Goal: Entertainment & Leisure: Consume media (video, audio)

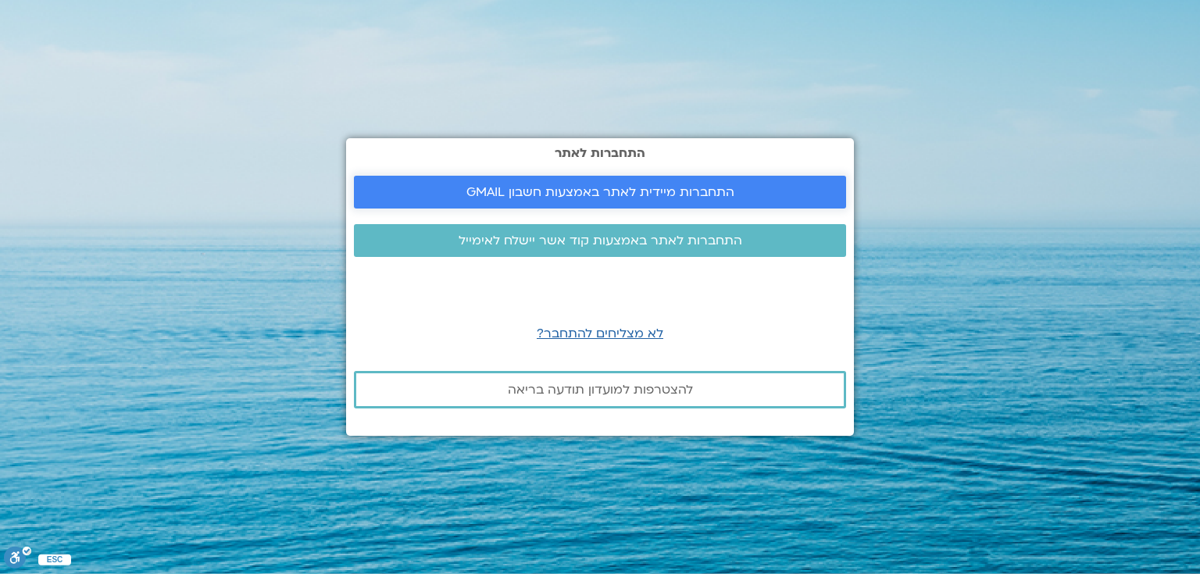
click at [625, 190] on span "התחברות מיידית לאתר באמצעות חשבון GMAIL" at bounding box center [600, 192] width 268 height 14
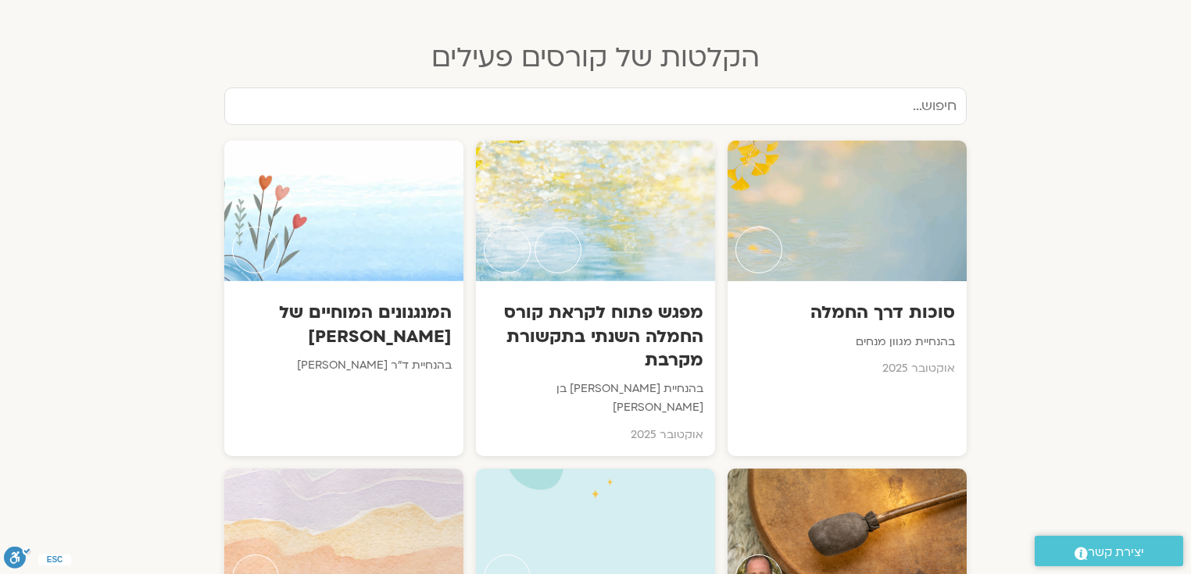
scroll to position [746, 0]
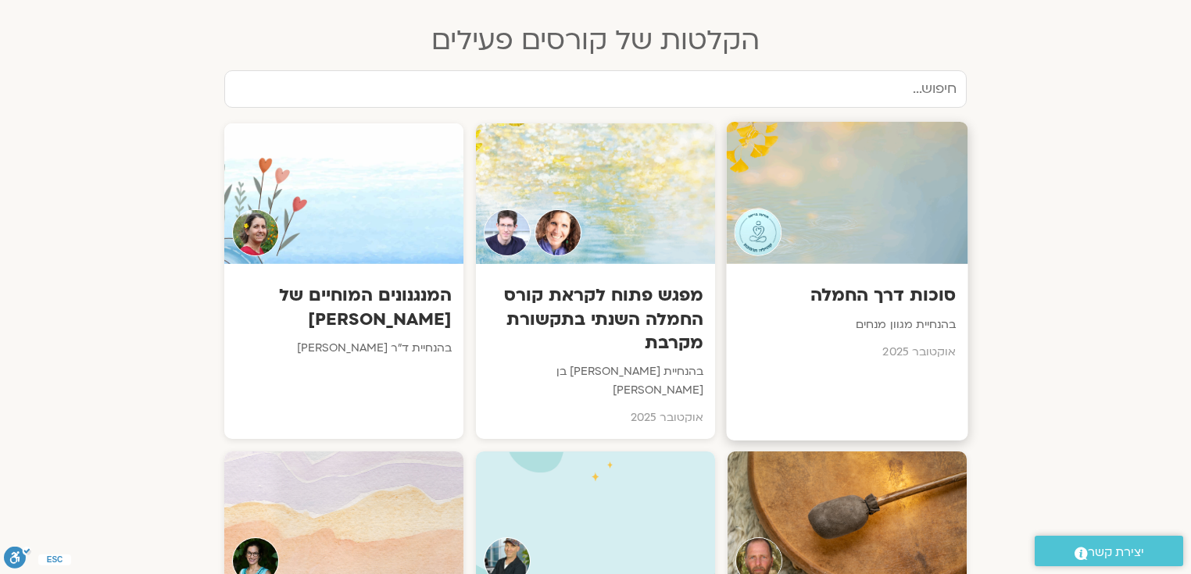
click at [928, 294] on h3 "סוכות דרך החמלה" at bounding box center [847, 296] width 218 height 24
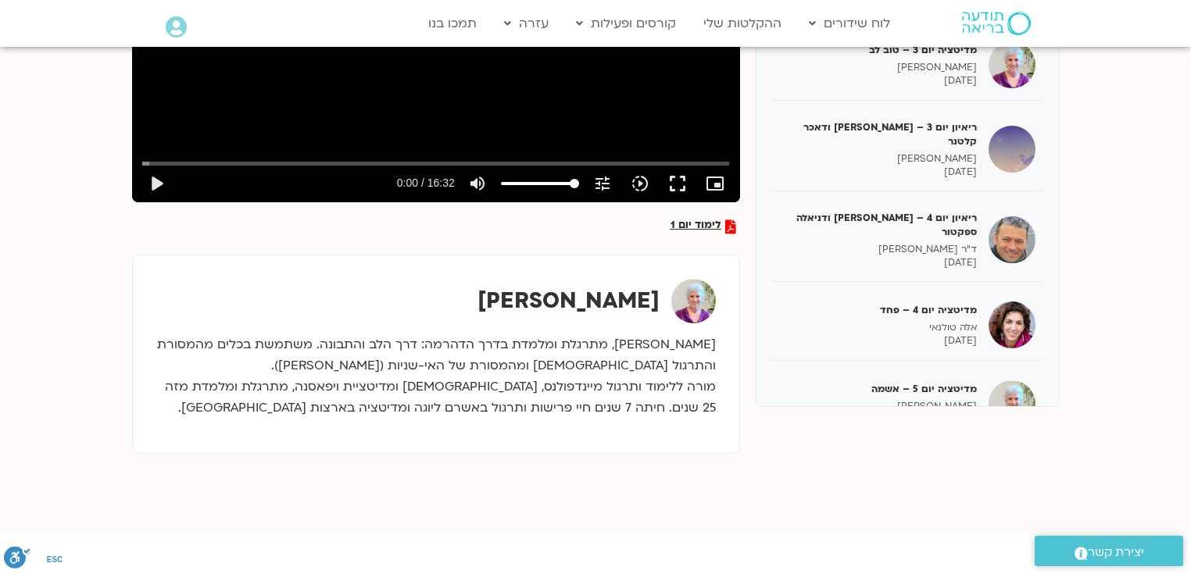
scroll to position [170, 0]
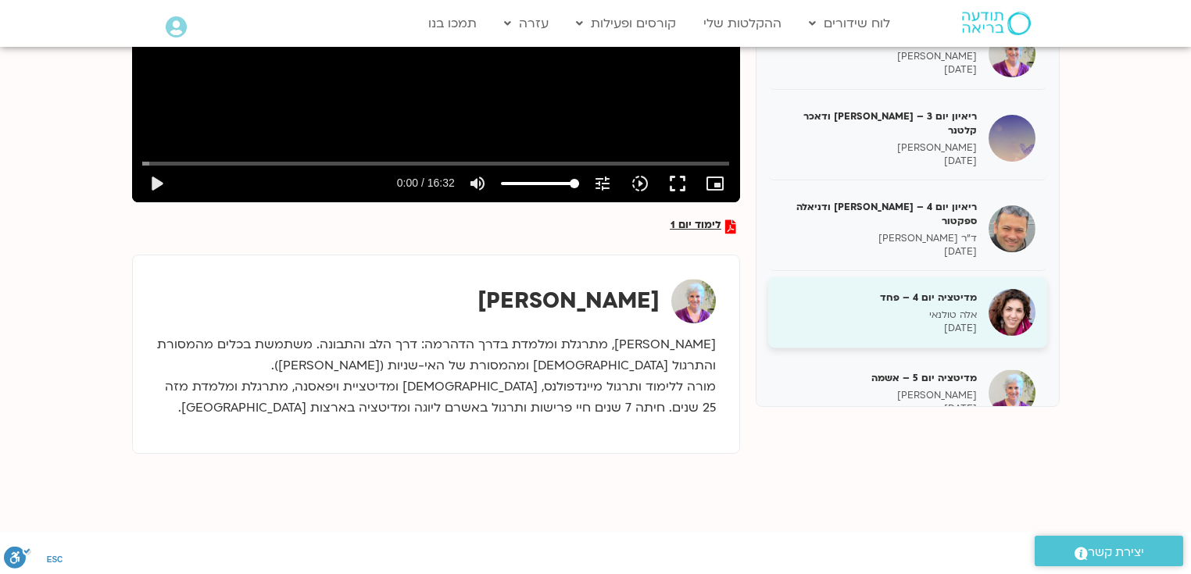
click at [949, 291] on h5 "מדיטציה יום 4 – פחד" at bounding box center [878, 298] width 197 height 14
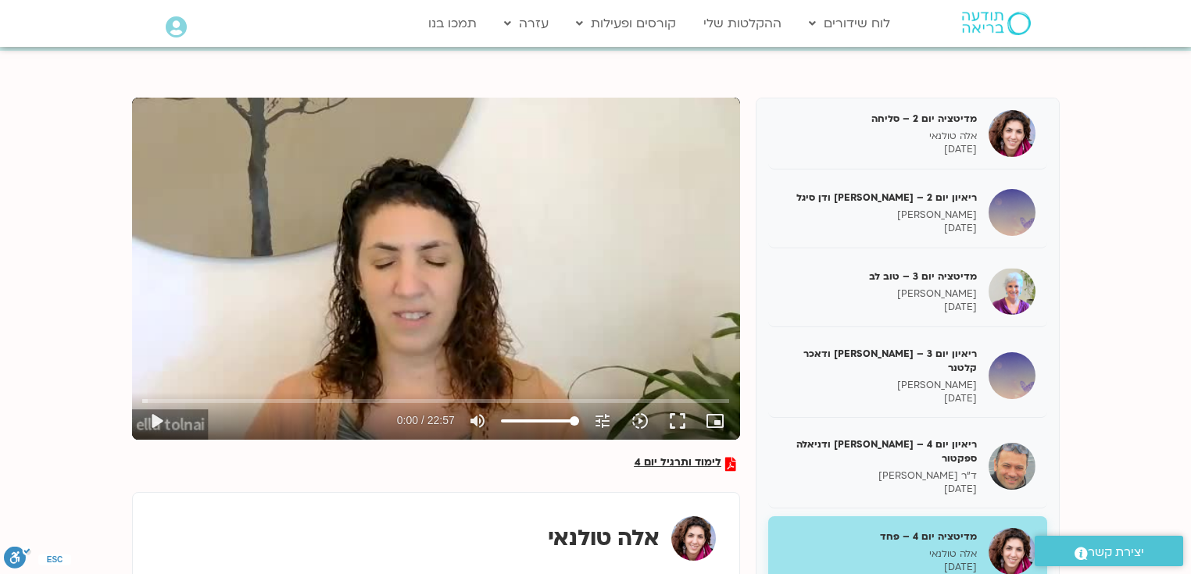
scroll to position [173, 0]
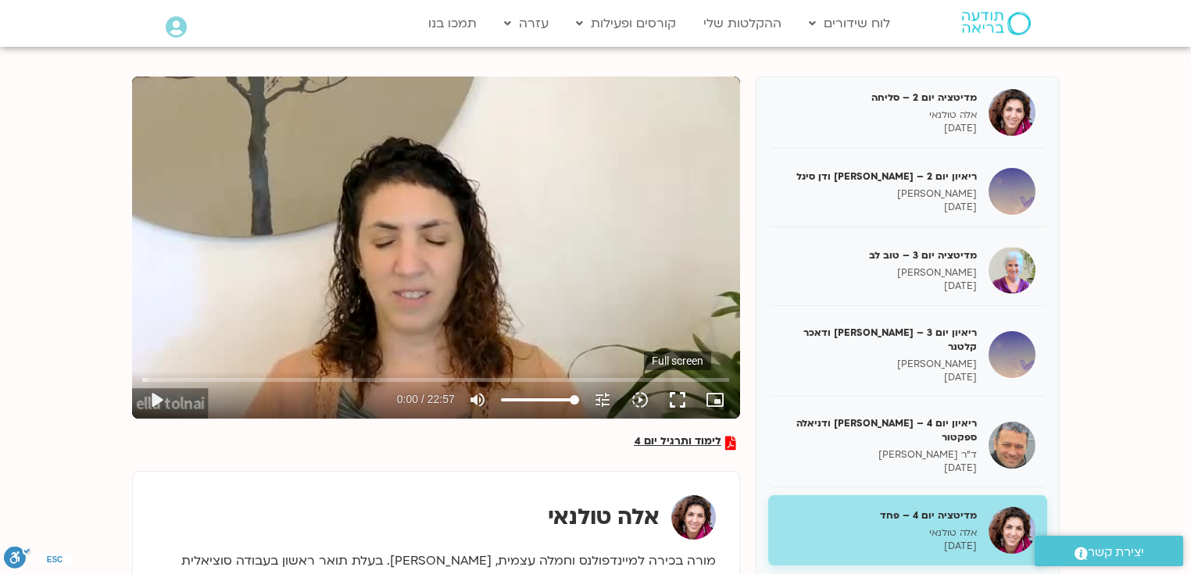
click at [672, 398] on button "fullscreen" at bounding box center [677, 399] width 37 height 37
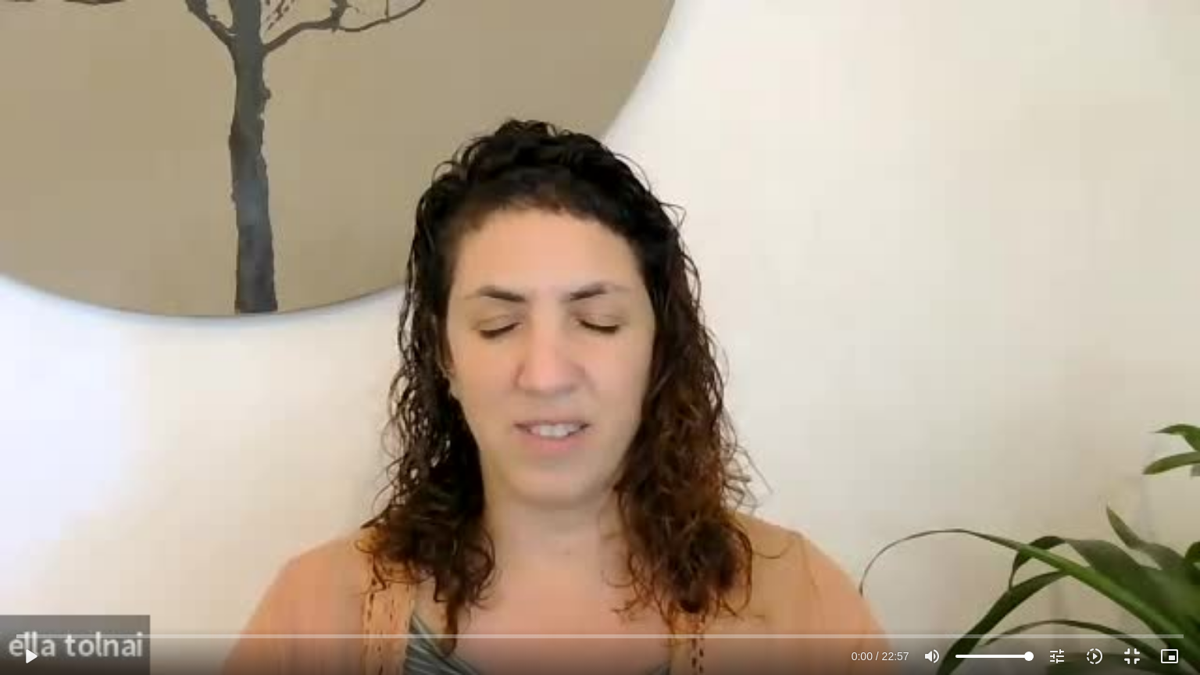
click at [1113, 637] on button "fullscreen_exit" at bounding box center [1131, 655] width 37 height 37
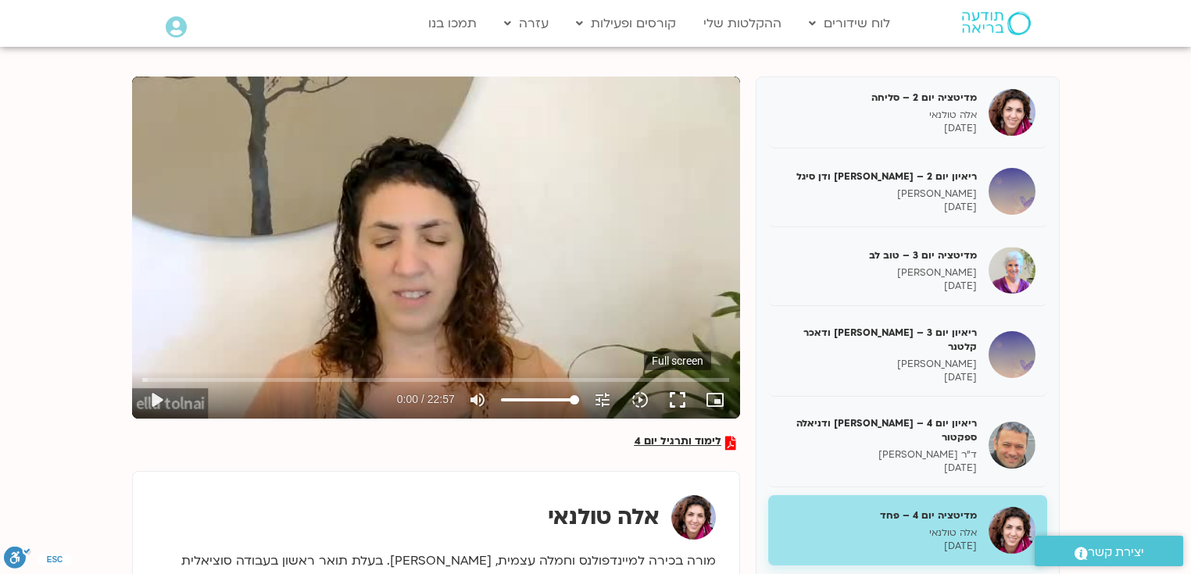
click at [680, 394] on button "fullscreen" at bounding box center [677, 399] width 37 height 37
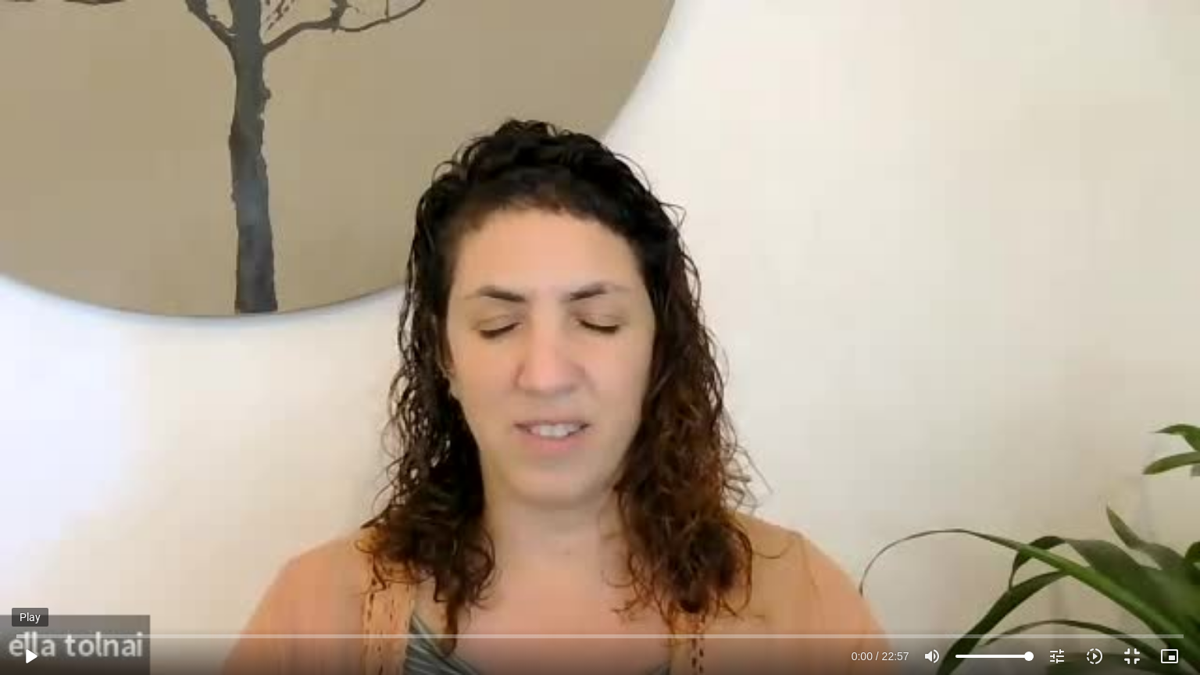
click at [27, 650] on button "play_arrow" at bounding box center [30, 655] width 37 height 37
drag, startPoint x: 84, startPoint y: 634, endPoint x: 23, endPoint y: 641, distance: 61.3
click at [23, 641] on input "Seek" at bounding box center [599, 635] width 1166 height 9
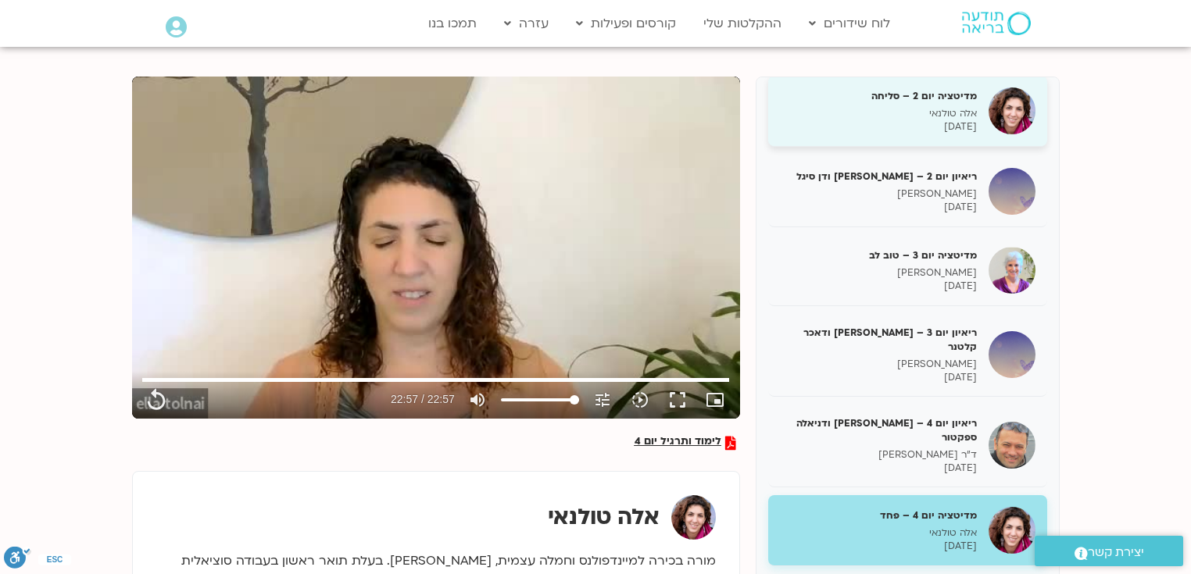
type input "1377.76"
click at [932, 94] on h5 "מדיטציה יום 2 – סליחה" at bounding box center [878, 96] width 197 height 14
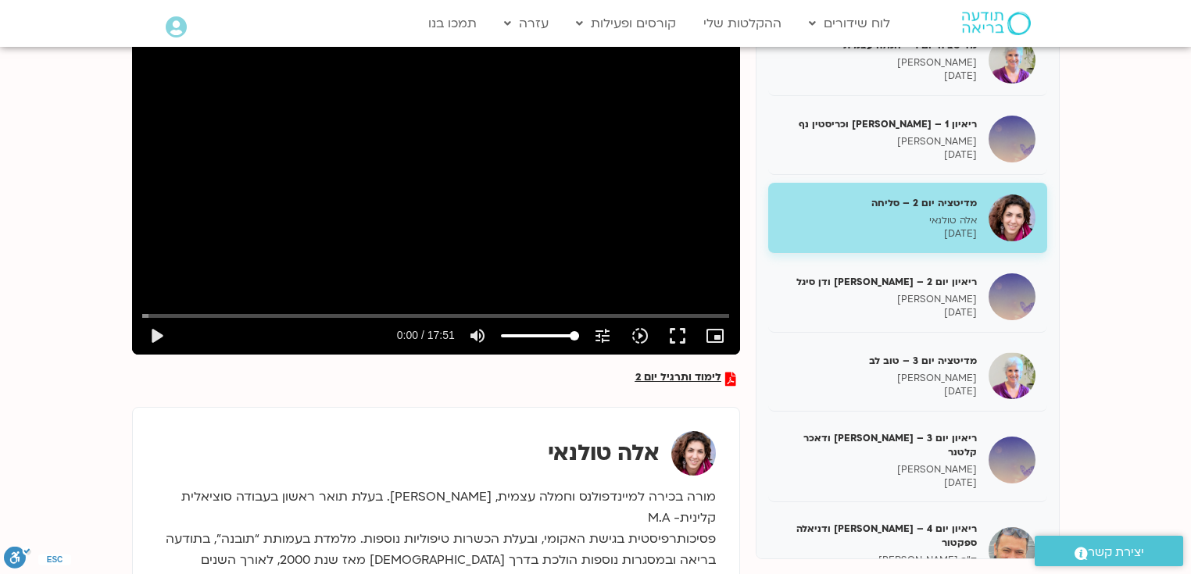
scroll to position [239, 0]
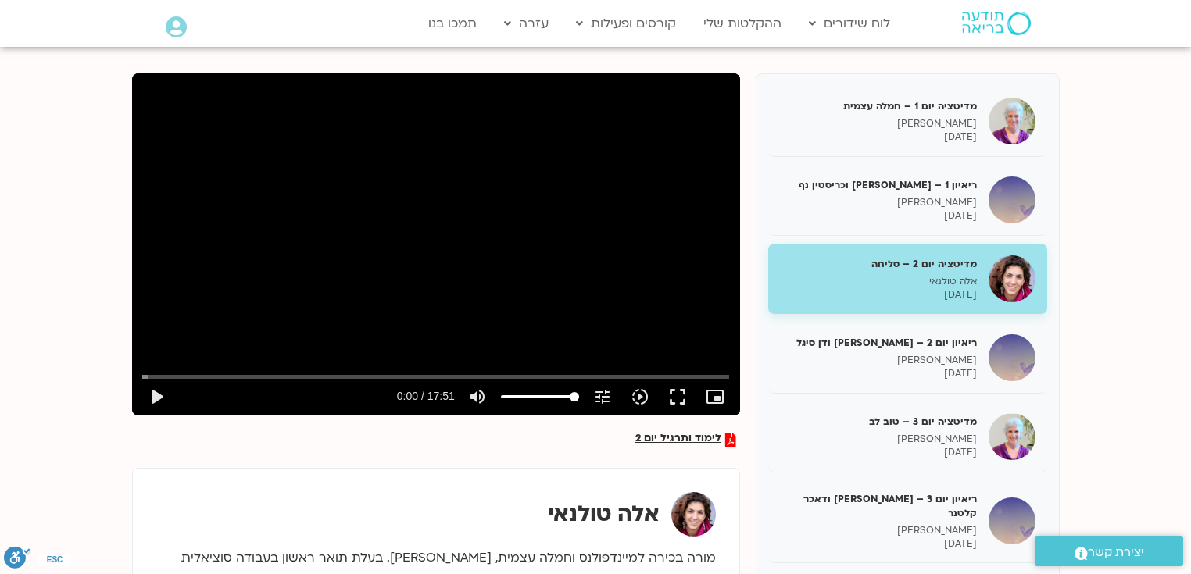
scroll to position [173, 0]
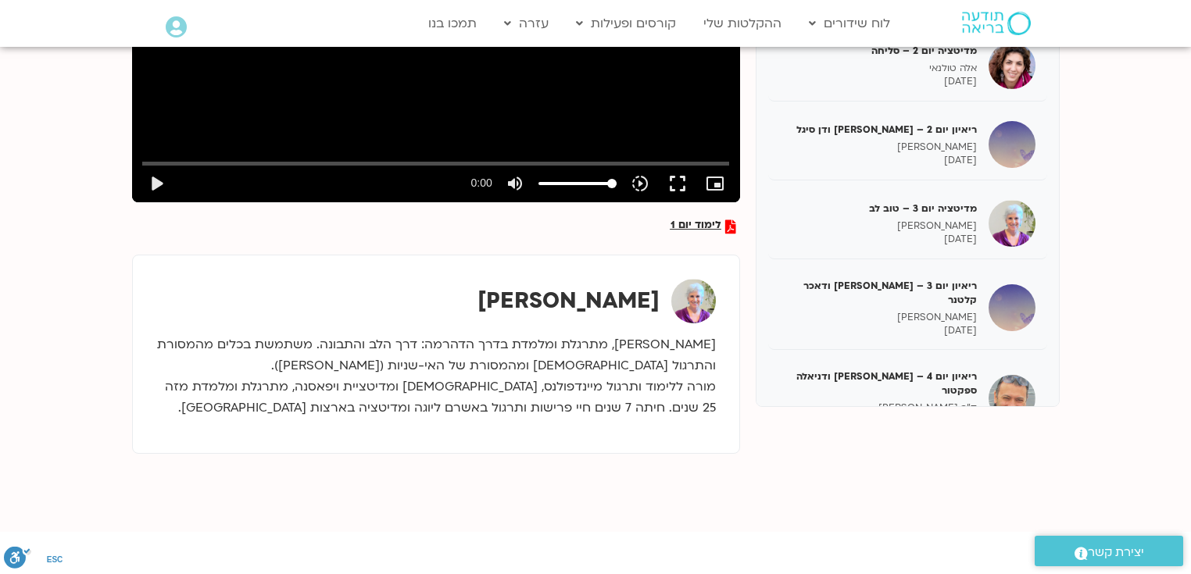
scroll to position [588, 0]
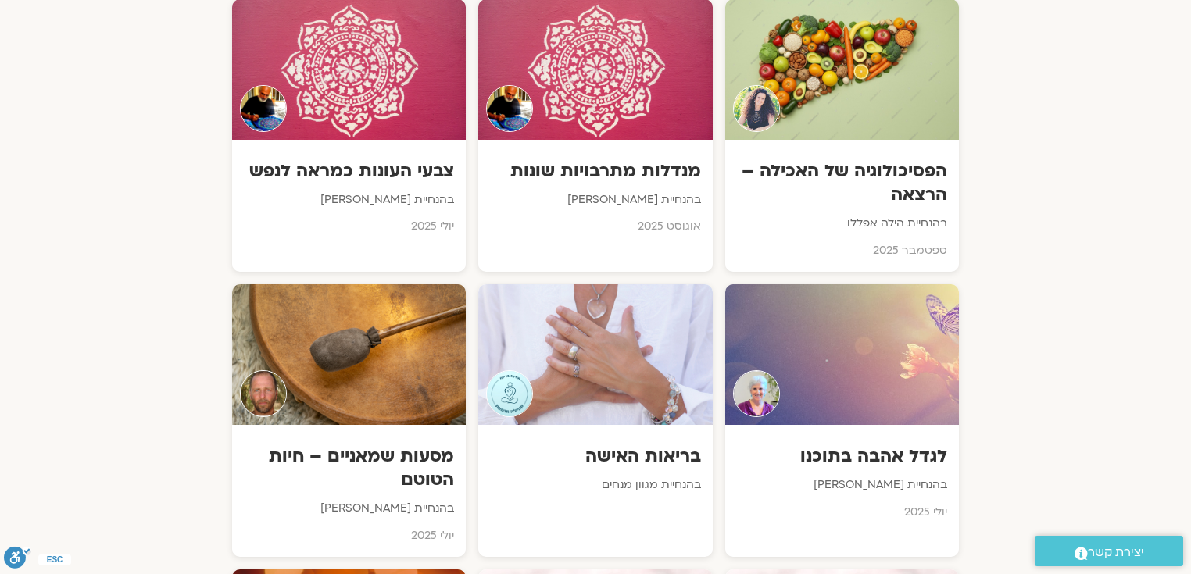
scroll to position [2205, 0]
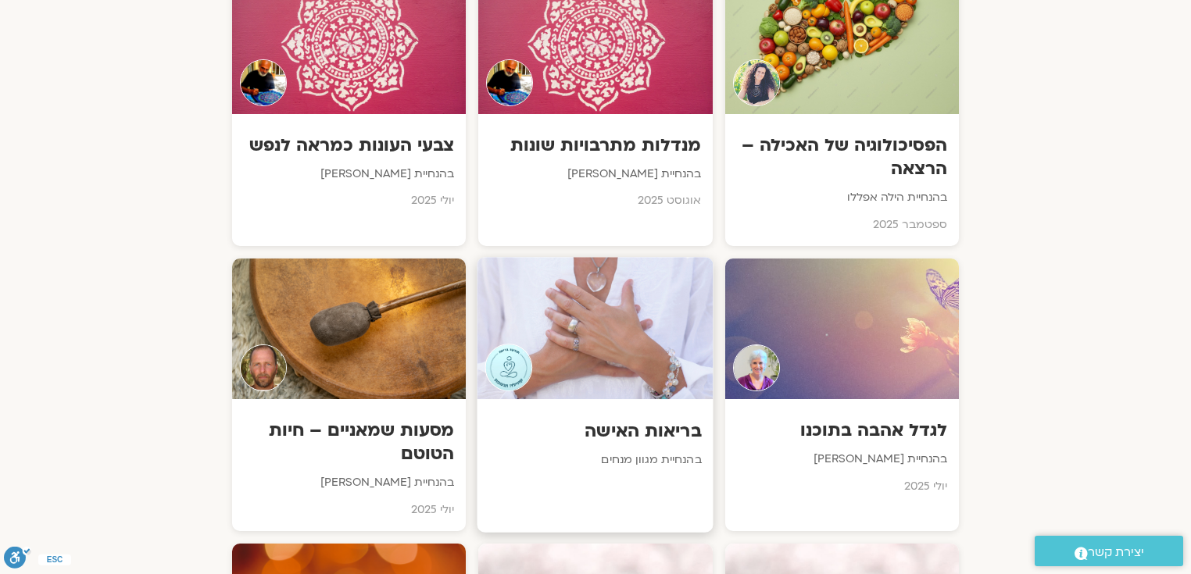
click at [674, 419] on h3 "בריאות האישה" at bounding box center [595, 431] width 212 height 24
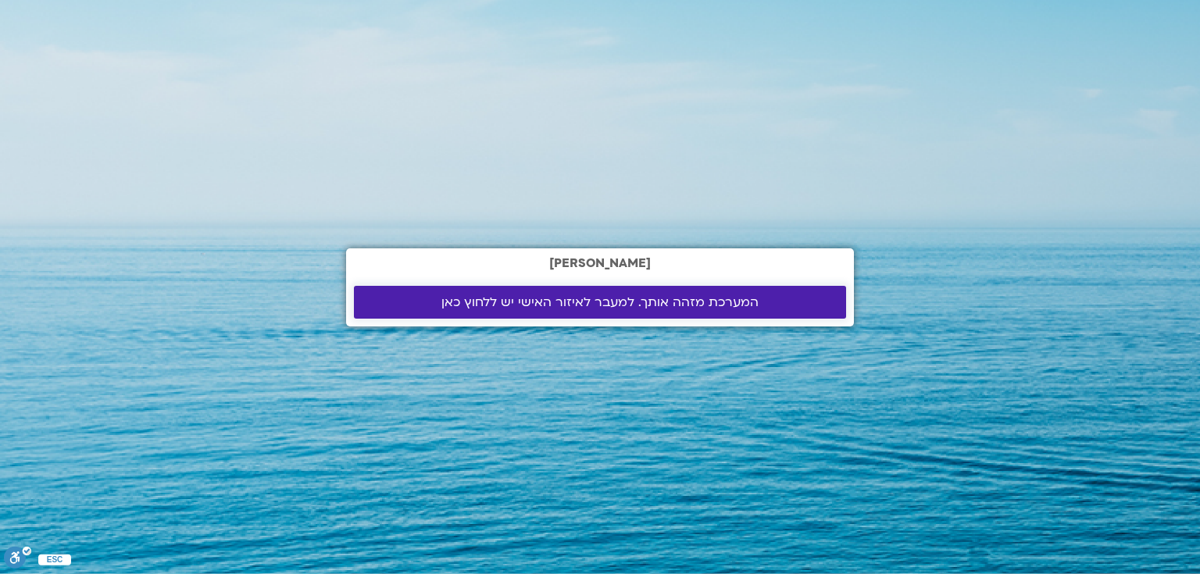
click at [525, 300] on span "המערכת מזהה אותך. למעבר לאיזור האישי יש ללחוץ כאן" at bounding box center [599, 302] width 317 height 14
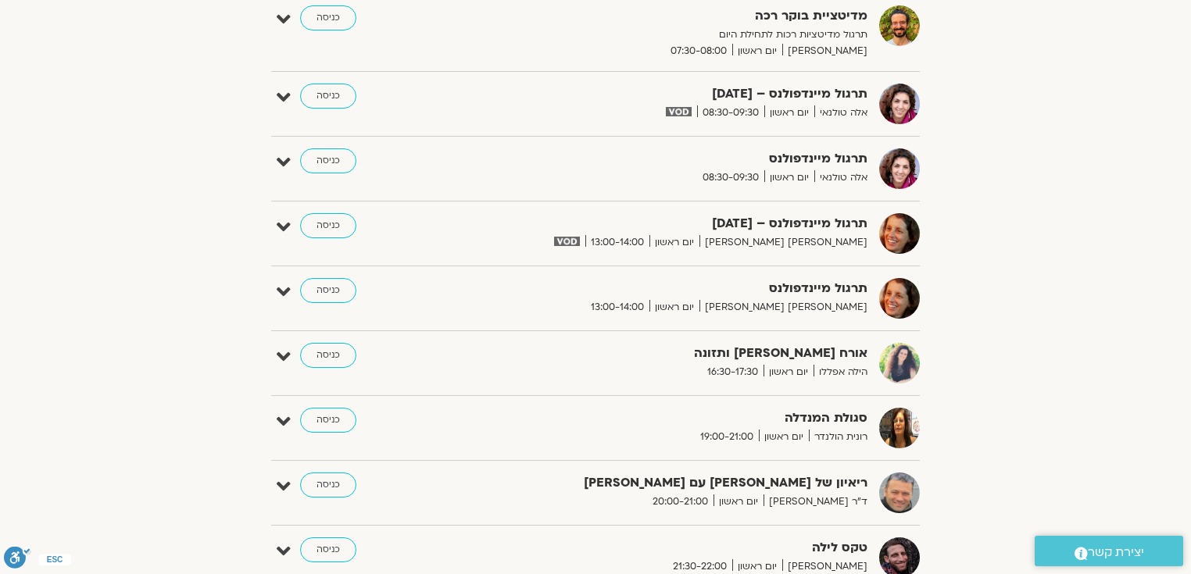
scroll to position [462, 0]
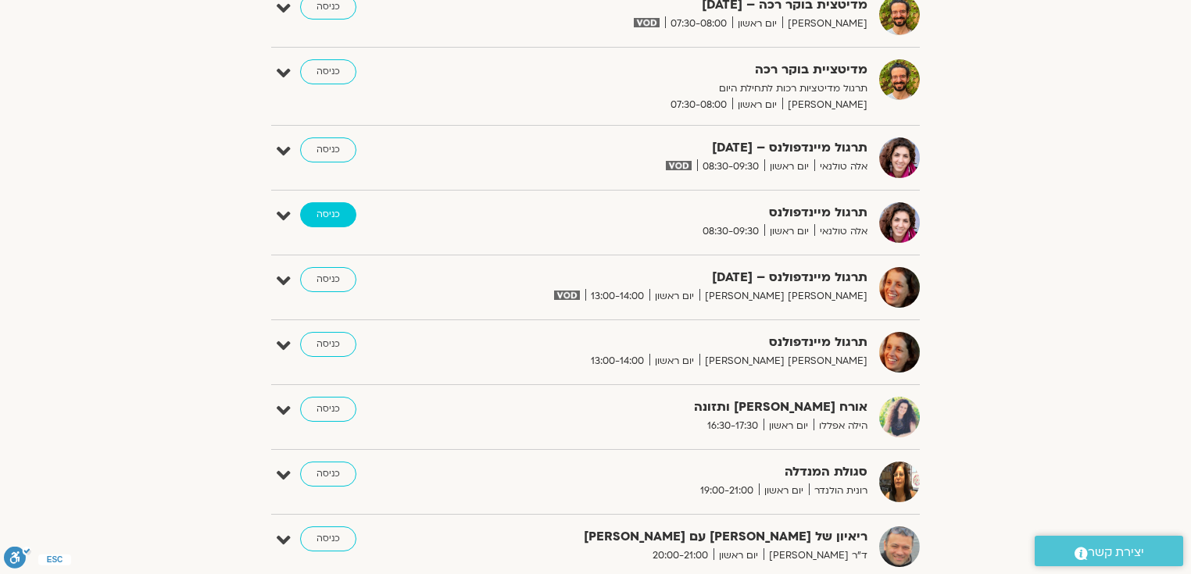
click at [331, 212] on link "כניסה" at bounding box center [328, 214] width 56 height 25
click at [326, 209] on link "כניסה" at bounding box center [328, 214] width 56 height 25
click at [327, 209] on link "כניסה" at bounding box center [328, 214] width 56 height 25
click at [334, 147] on link "כניסה" at bounding box center [328, 149] width 56 height 25
click at [223, 191] on div "הצג רק הרצאות להם יש לי גישה אוקטובר 12 - אוקטובר 18 השבוע להציג אירועים שפתוחי…" at bounding box center [595, 160] width 875 height 994
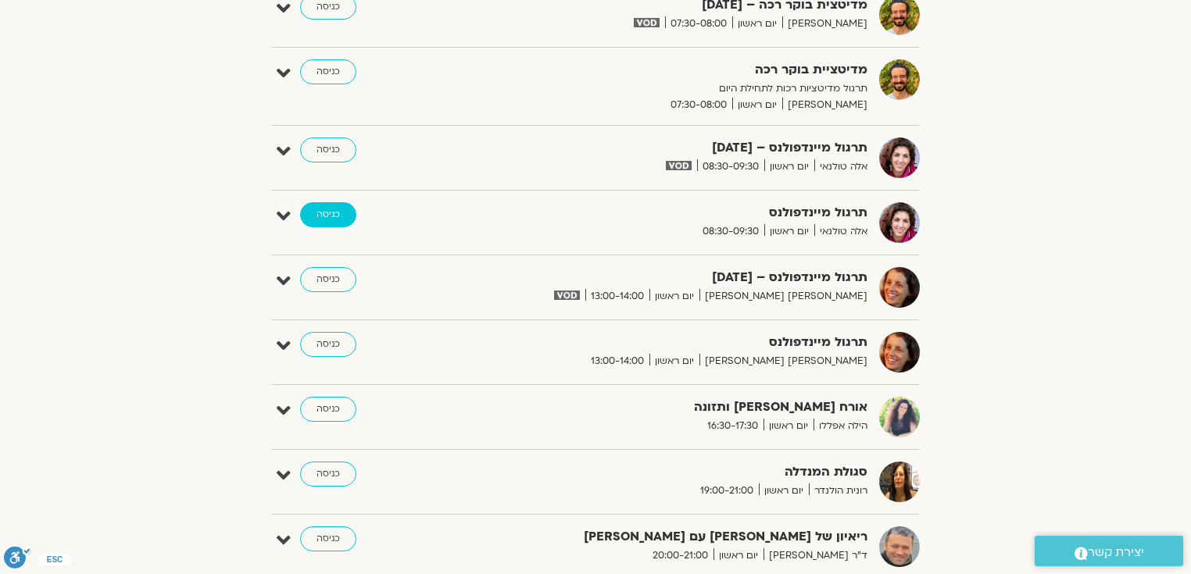
scroll to position [409, 0]
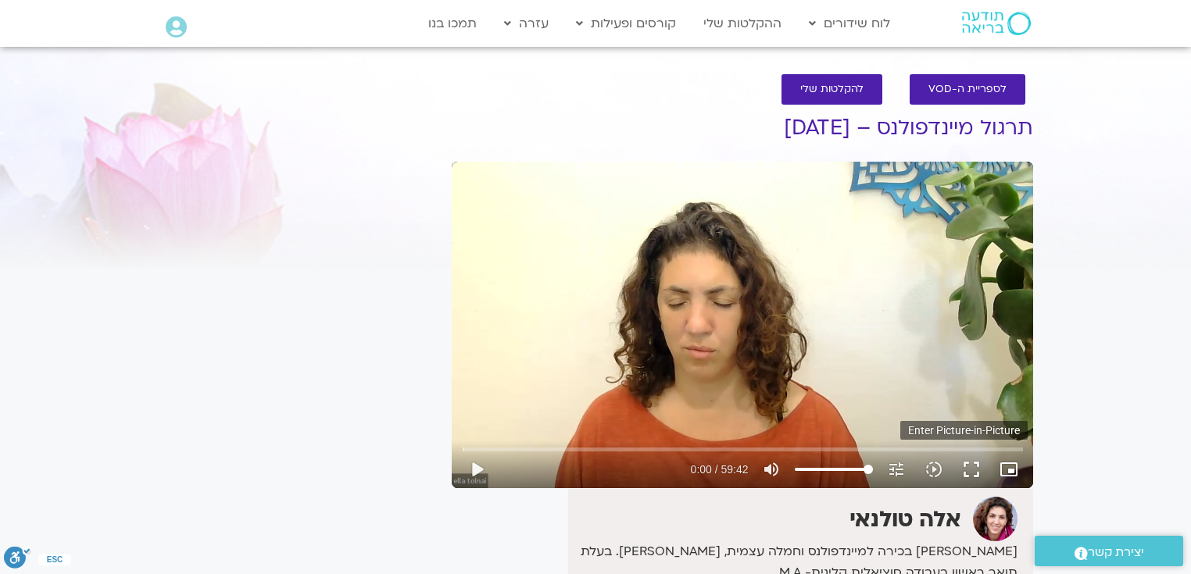
click at [1003, 469] on icon "picture_in_picture_alt" at bounding box center [1008, 469] width 19 height 19
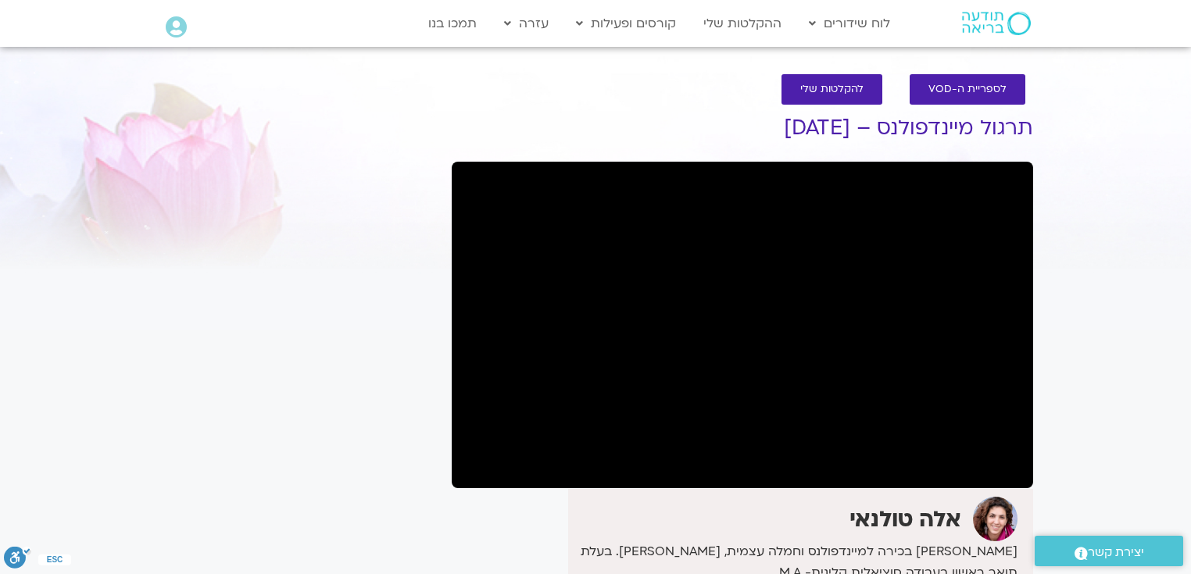
click at [1168, 198] on section "לספריית ה-VOD להקלטות שלי תרגול מיינדפולנס – [DATE] אלה [PERSON_NAME] בכירה למי…" at bounding box center [595, 458] width 1191 height 799
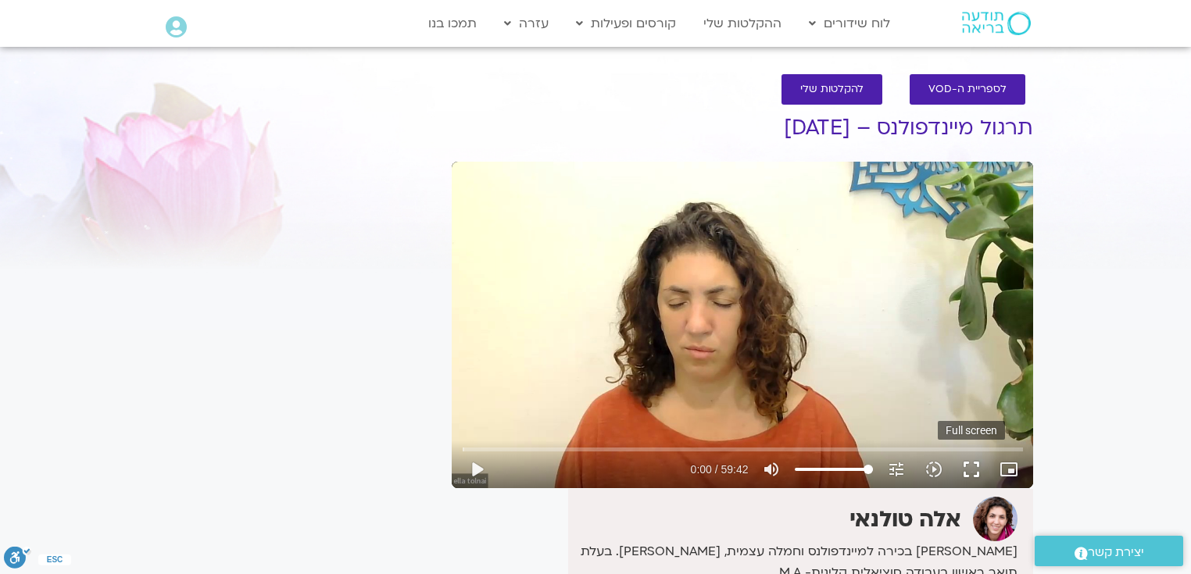
click at [973, 463] on button "fullscreen" at bounding box center [970, 469] width 37 height 37
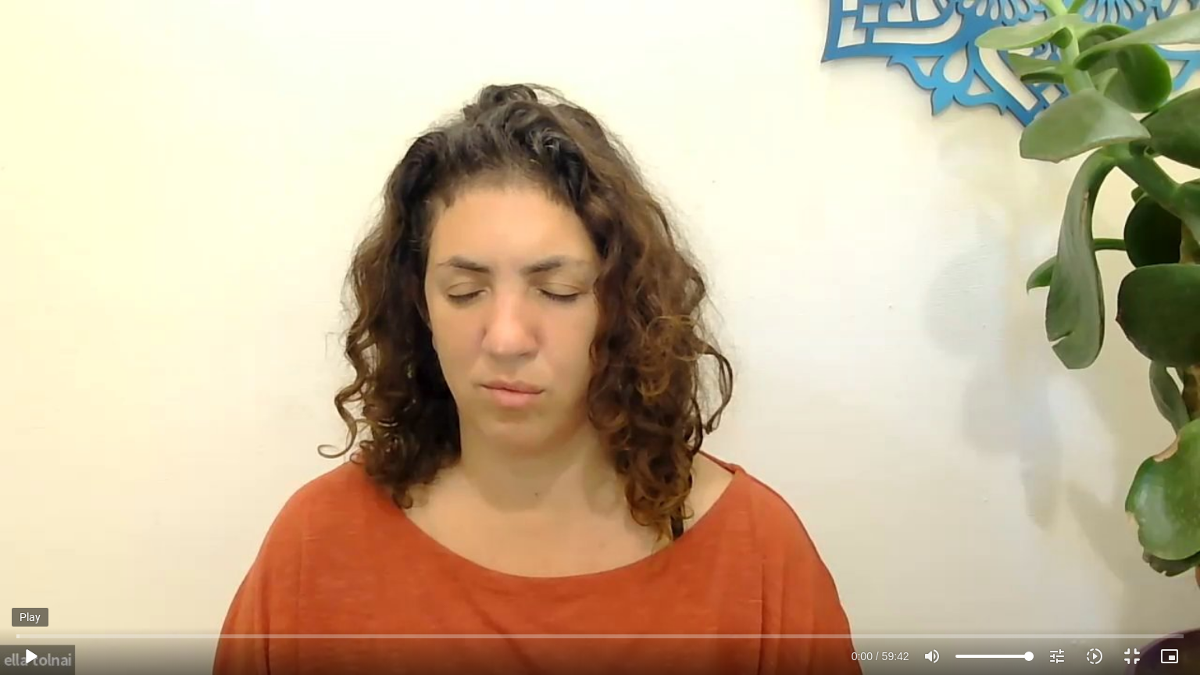
click at [27, 656] on button "play_arrow" at bounding box center [30, 655] width 37 height 37
type input "2.580492"
